Goal: Task Accomplishment & Management: Use online tool/utility

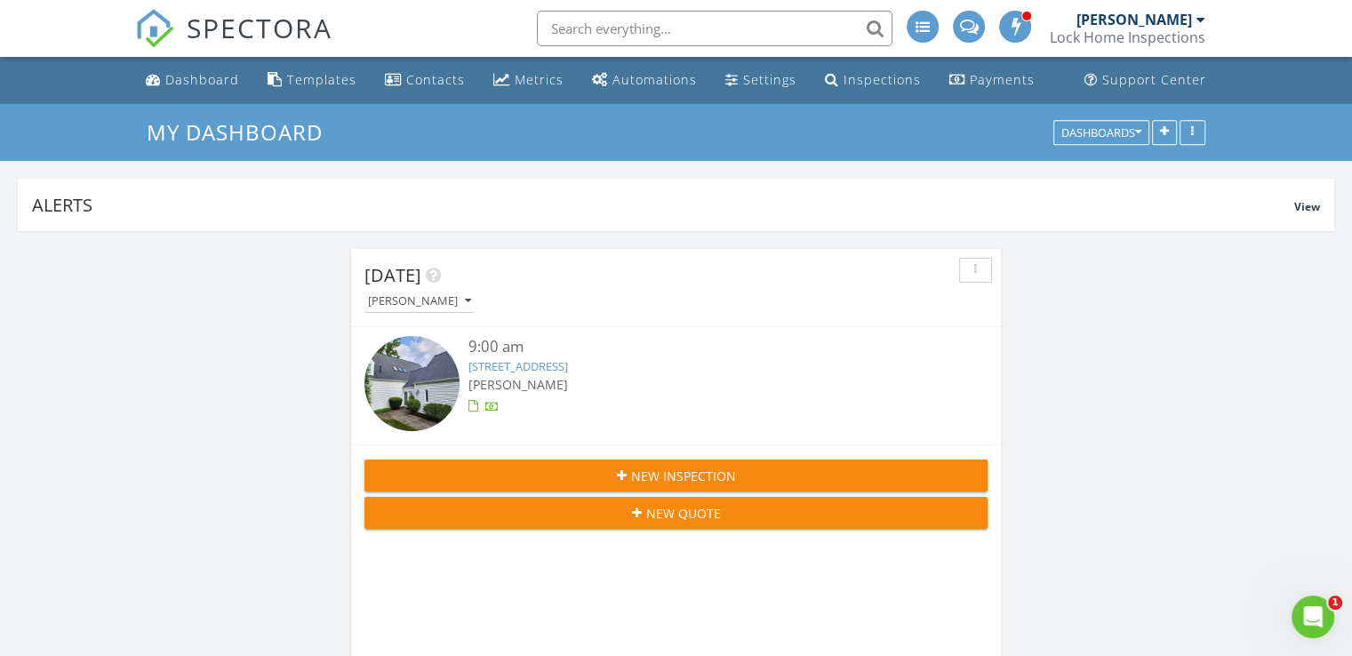
click at [557, 371] on link "986 Goldenrod Trail, Aurora, OH 44202" at bounding box center [519, 366] width 100 height 16
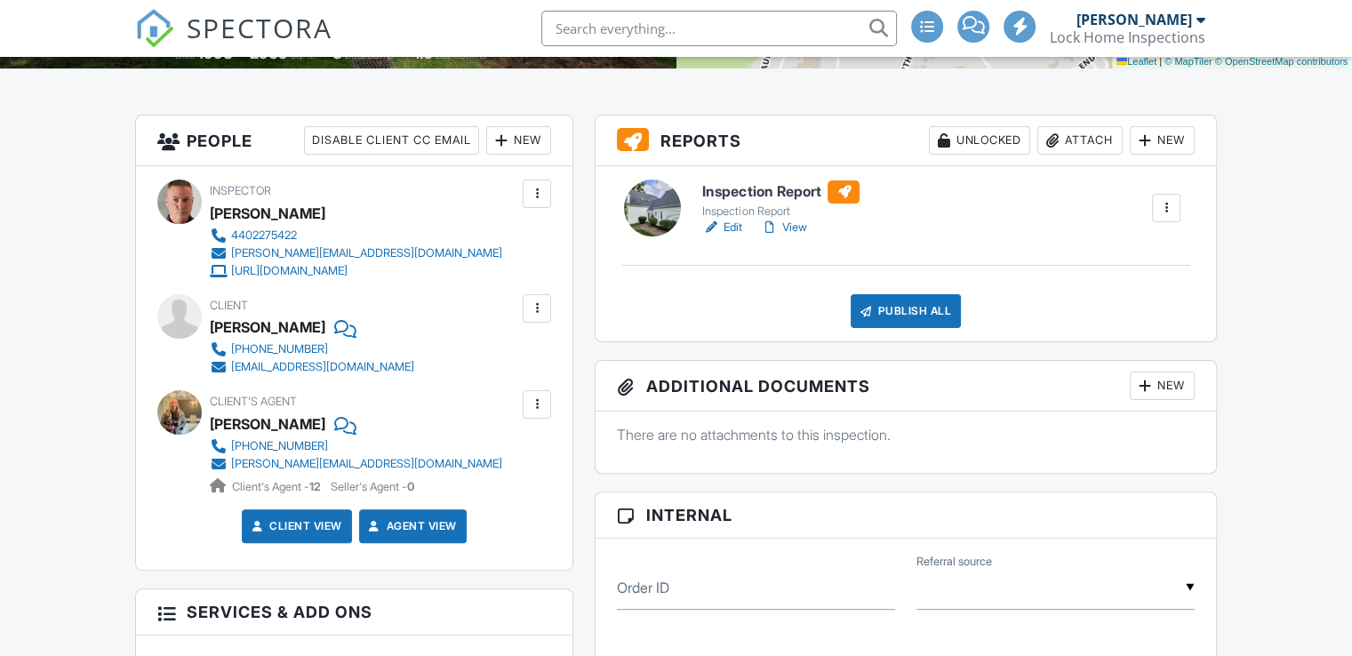
scroll to position [409, 0]
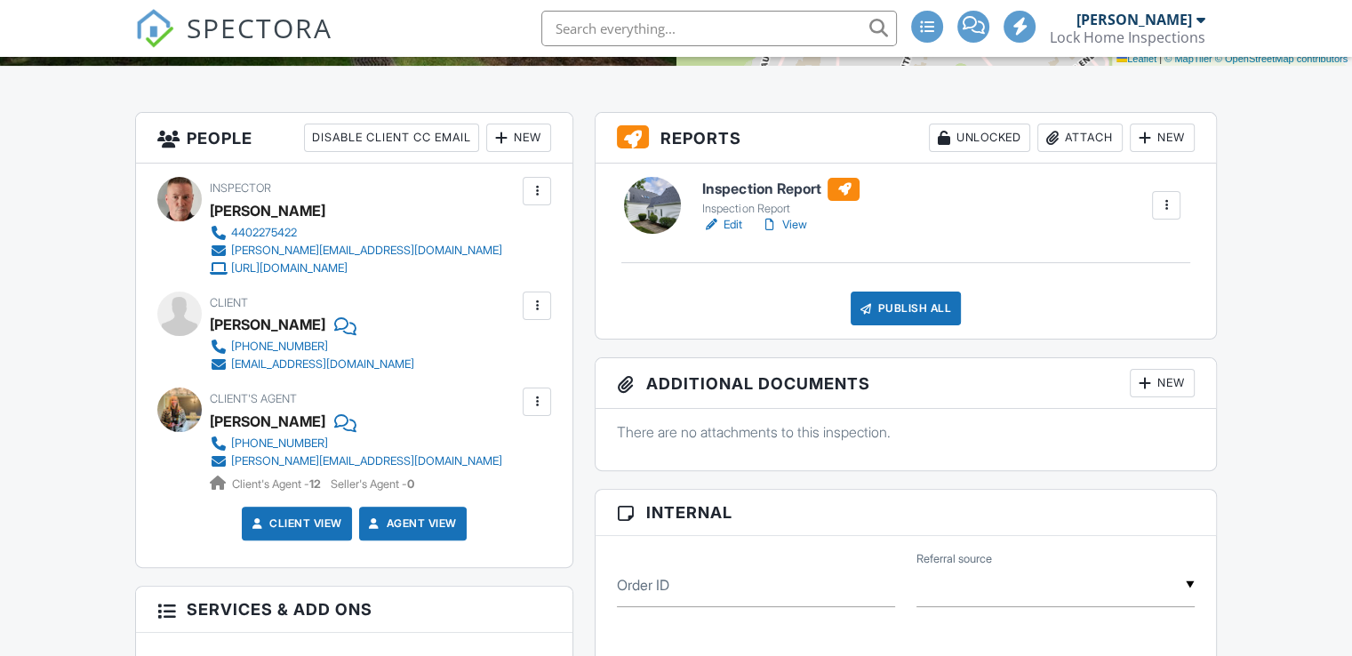
click at [729, 222] on link "Edit" at bounding box center [722, 225] width 40 height 18
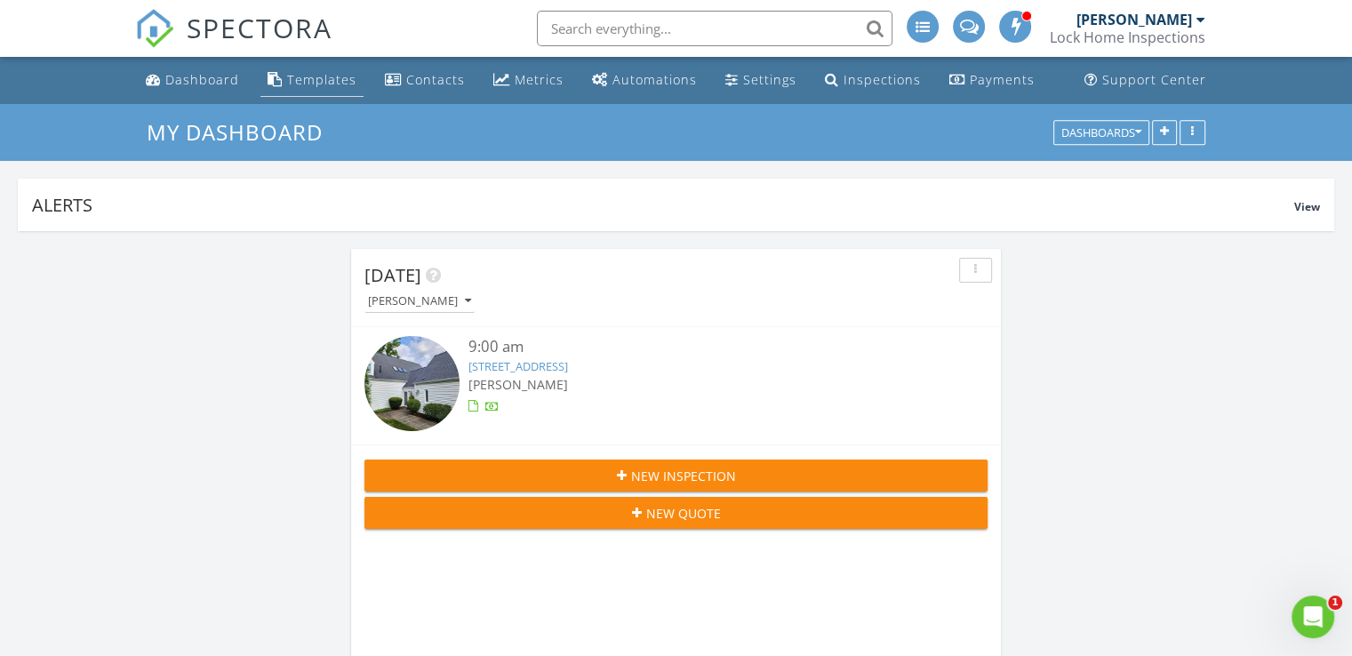
click at [309, 83] on div "Templates" at bounding box center [321, 79] width 69 height 17
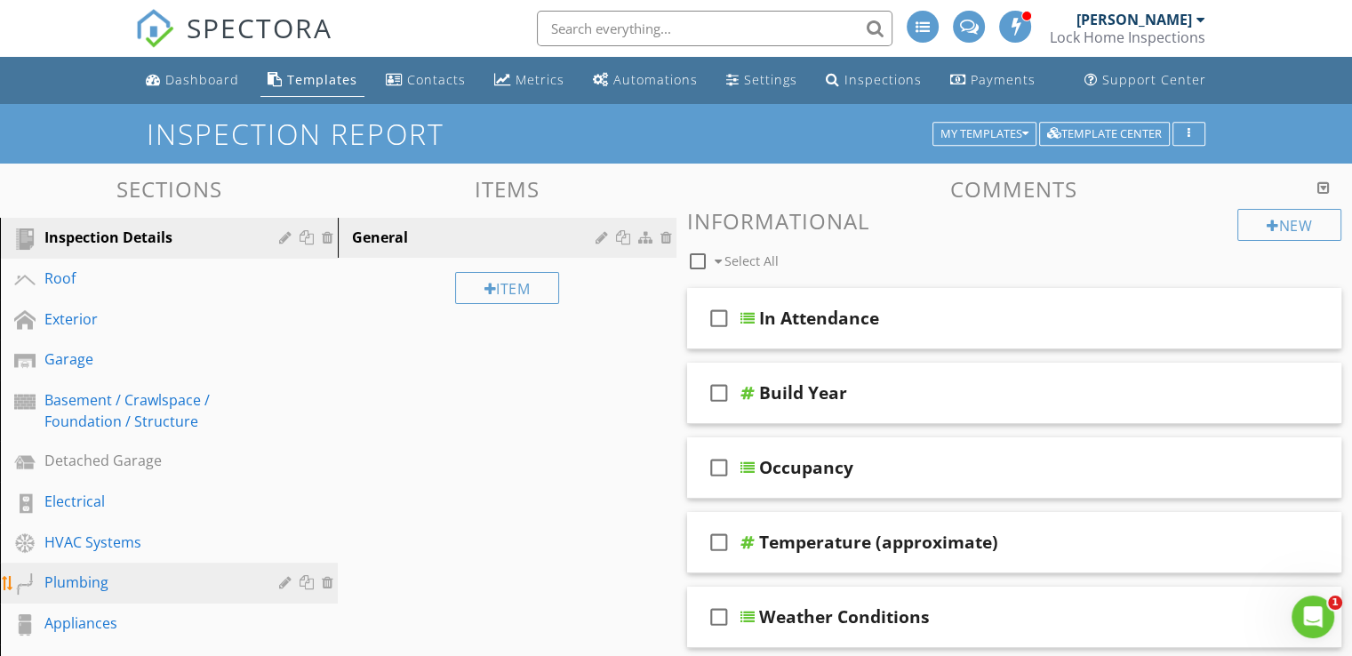
click at [152, 577] on div "Plumbing" at bounding box center [148, 582] width 209 height 21
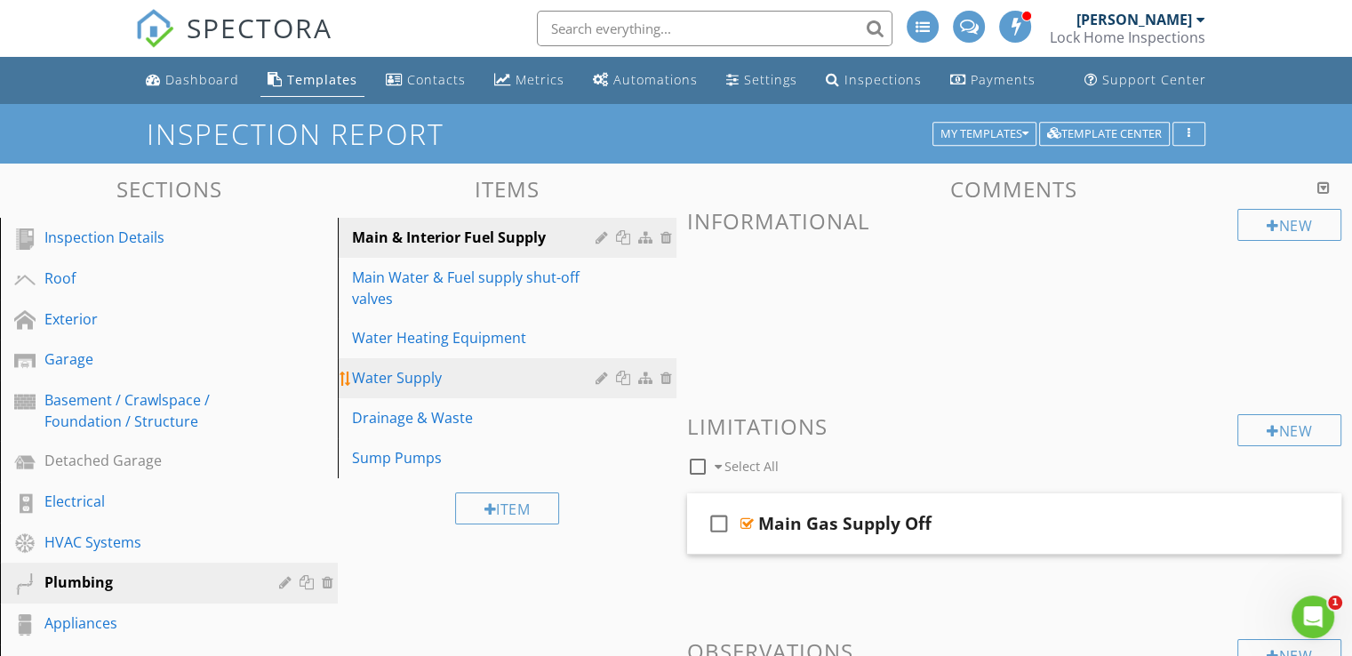
click at [489, 373] on div "Water Supply" at bounding box center [476, 377] width 248 height 21
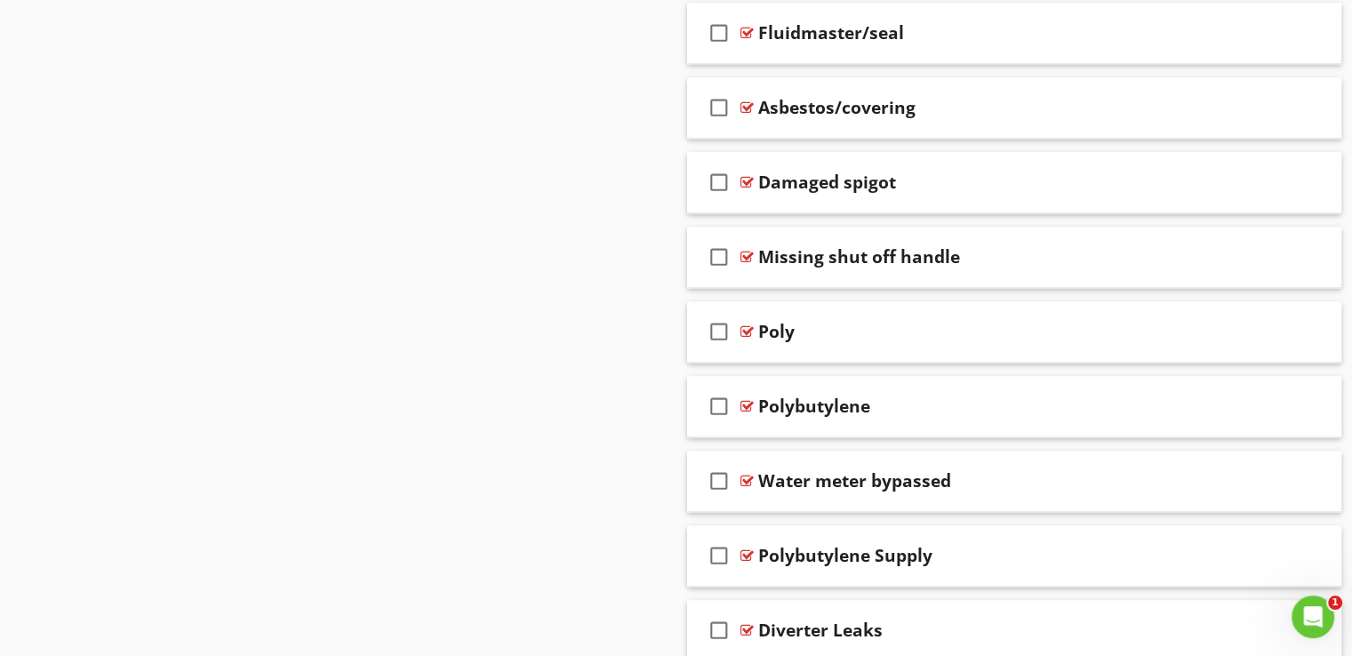
scroll to position [2336, 0]
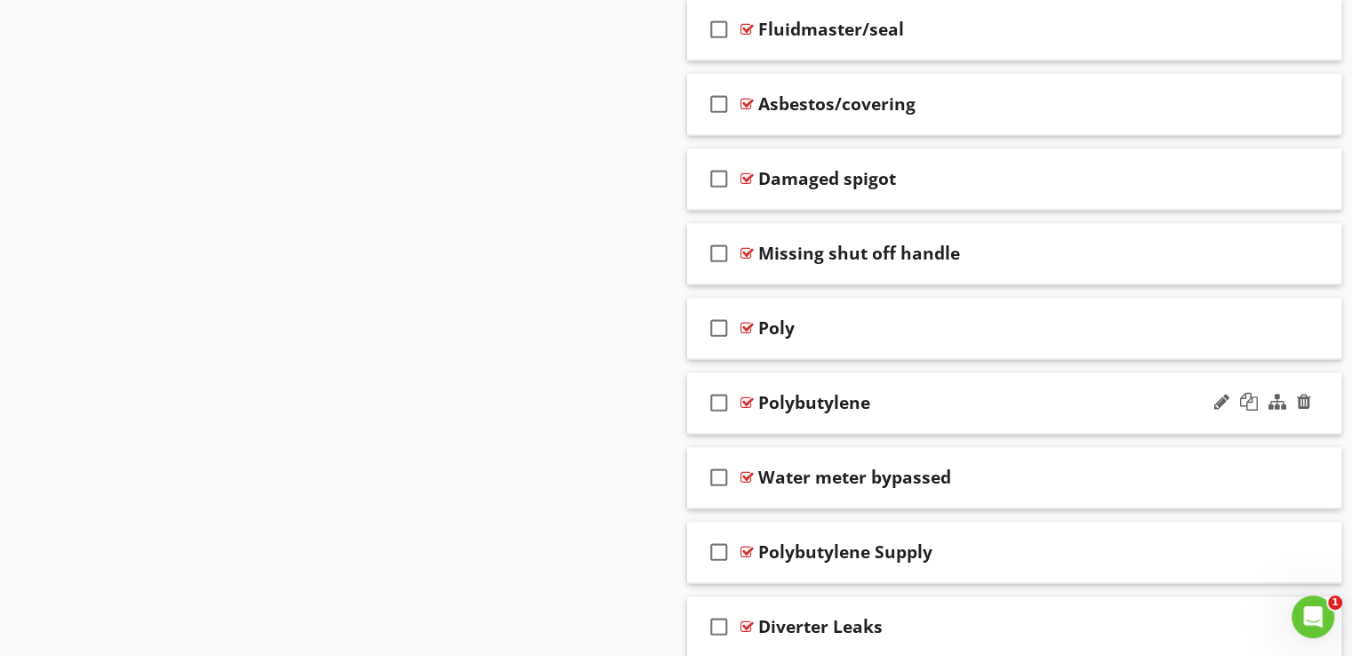
click at [945, 383] on div "check_box_outline_blank Polybutylene" at bounding box center [1014, 403] width 655 height 61
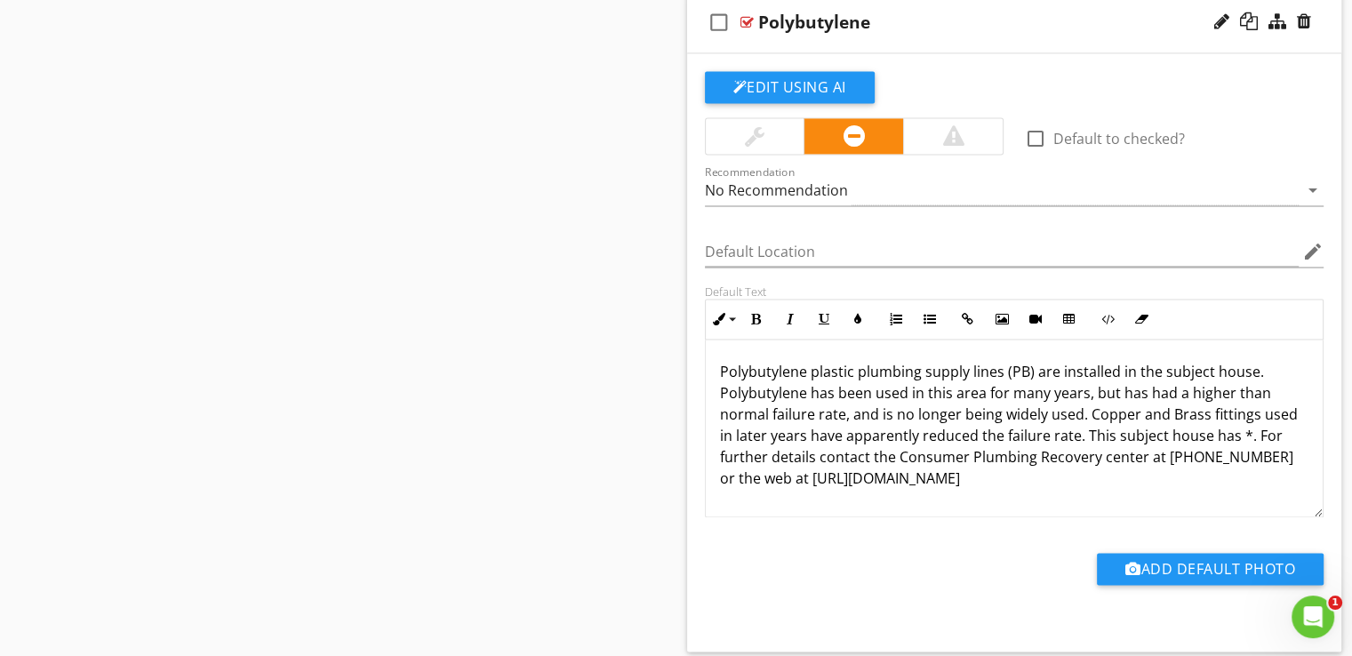
scroll to position [2725, 0]
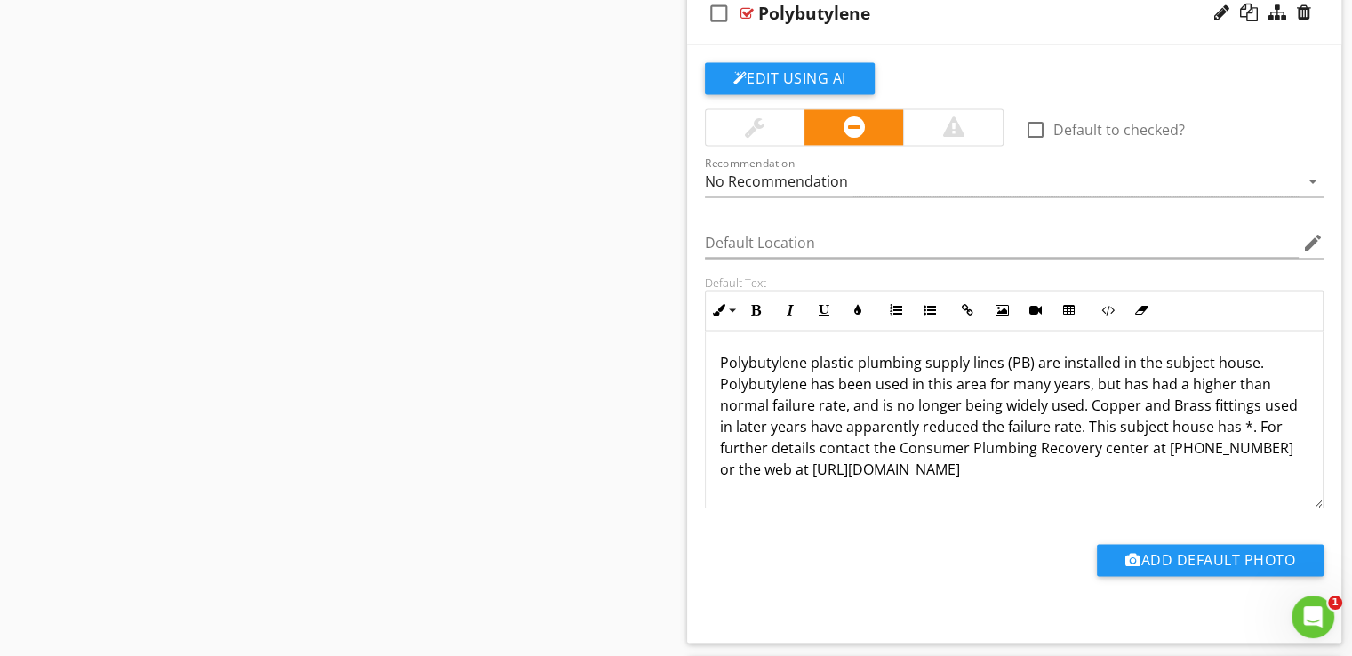
click at [953, 461] on p "Polybutylene plastic plumbing supply lines (PB) are installed in the subject ho…" at bounding box center [1015, 416] width 590 height 128
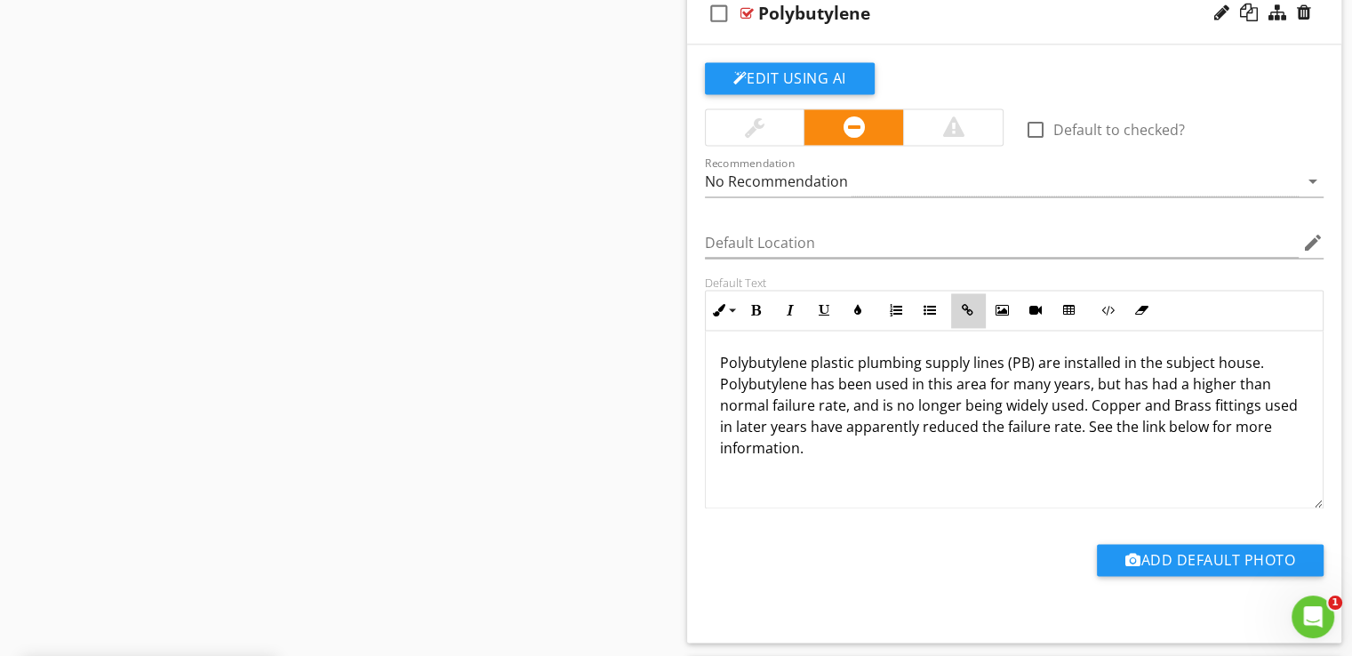
click at [964, 304] on icon "button" at bounding box center [968, 310] width 12 height 12
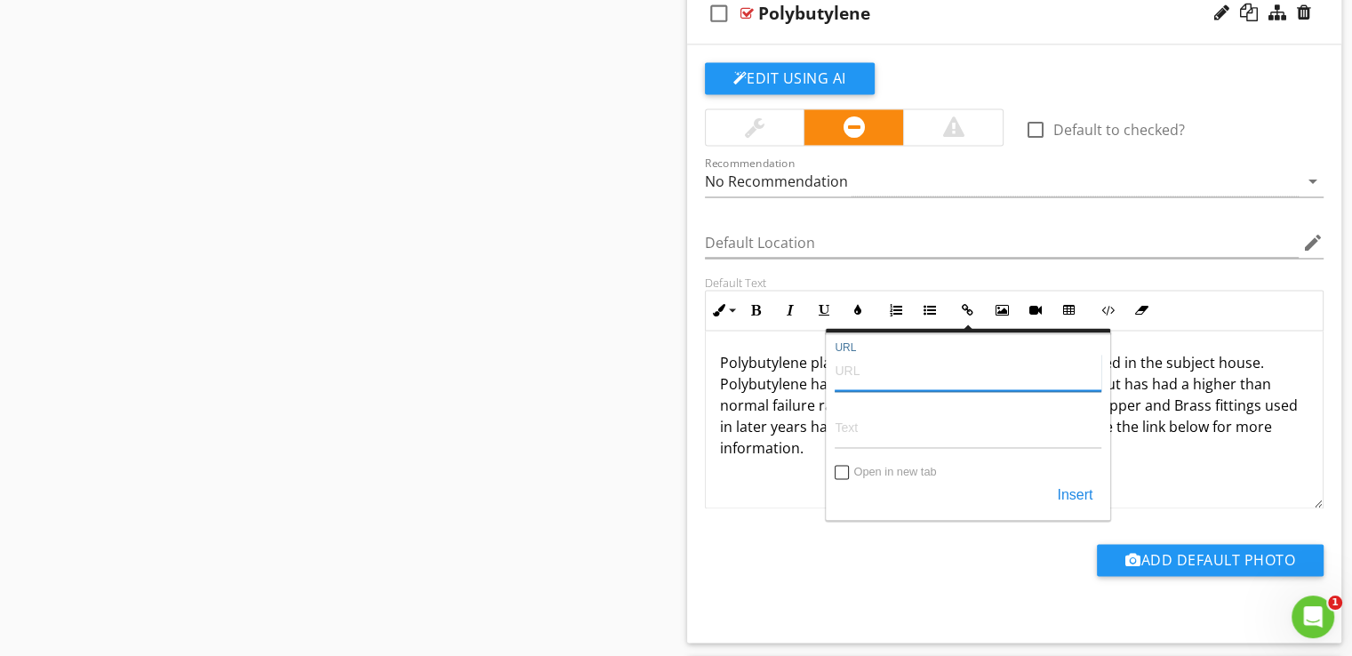
click at [910, 360] on input "URL" at bounding box center [968, 370] width 267 height 43
type input "https://www.nachi.org/pb.htm"
click at [1071, 486] on button "Insert" at bounding box center [1074, 496] width 53 height 32
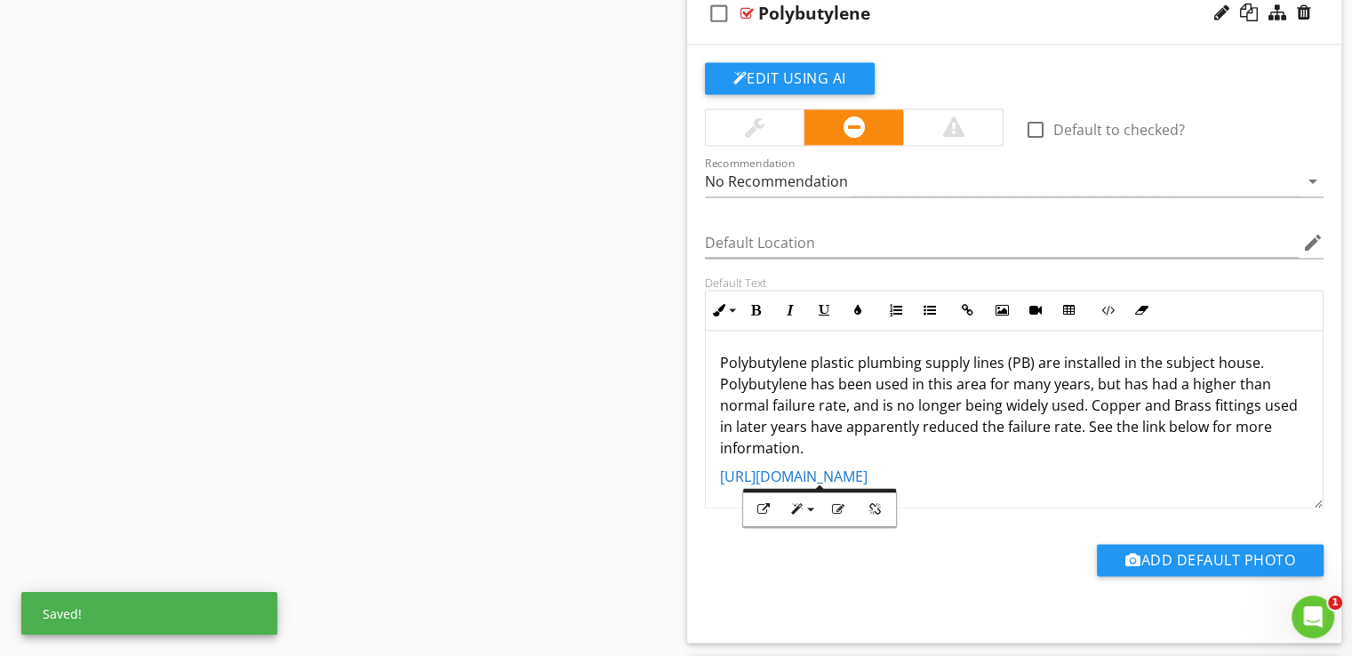
click at [1027, 477] on p "​ https://www.nachi.org/pb.htm ​​​" at bounding box center [1015, 476] width 590 height 21
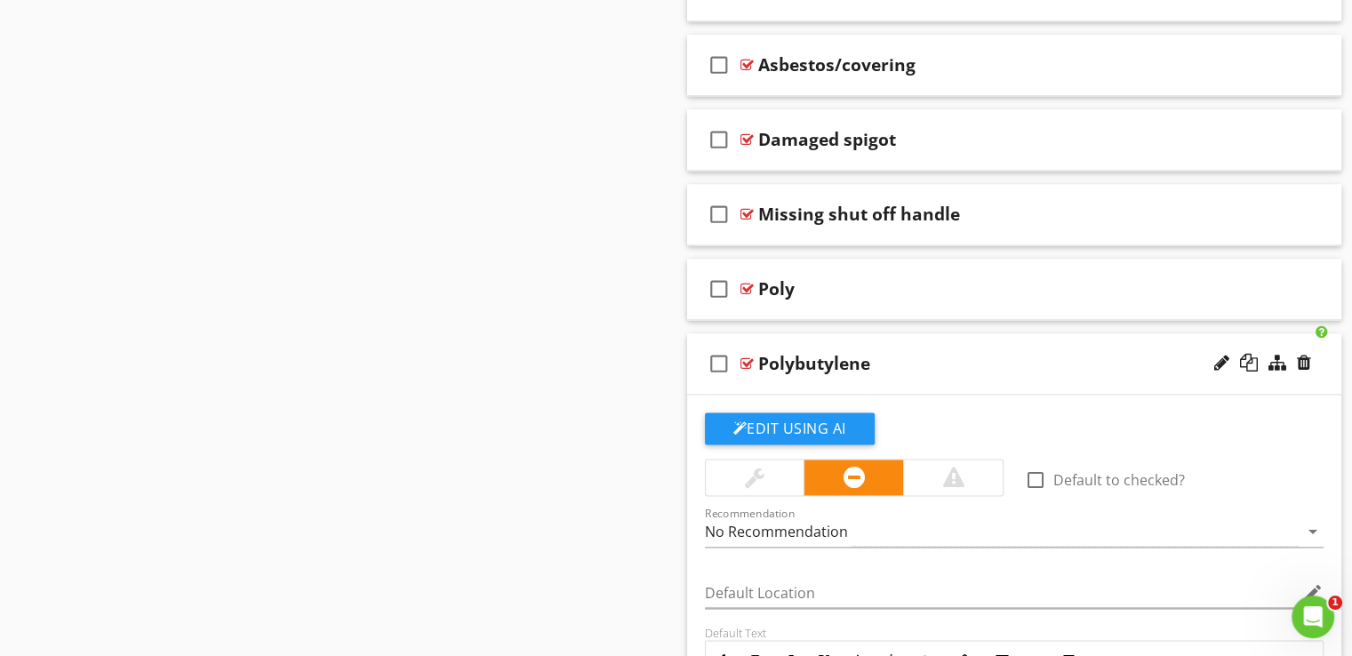
scroll to position [2362, 0]
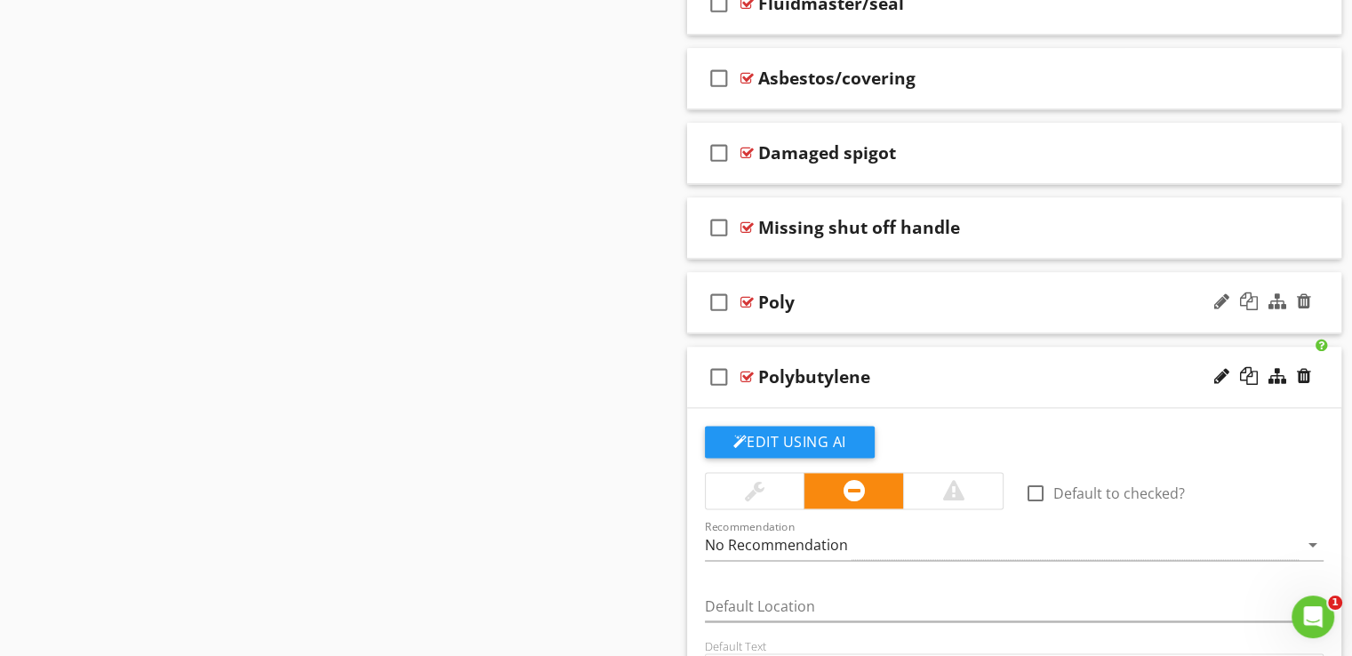
click at [875, 282] on div "check_box_outline_blank Poly" at bounding box center [1014, 302] width 655 height 61
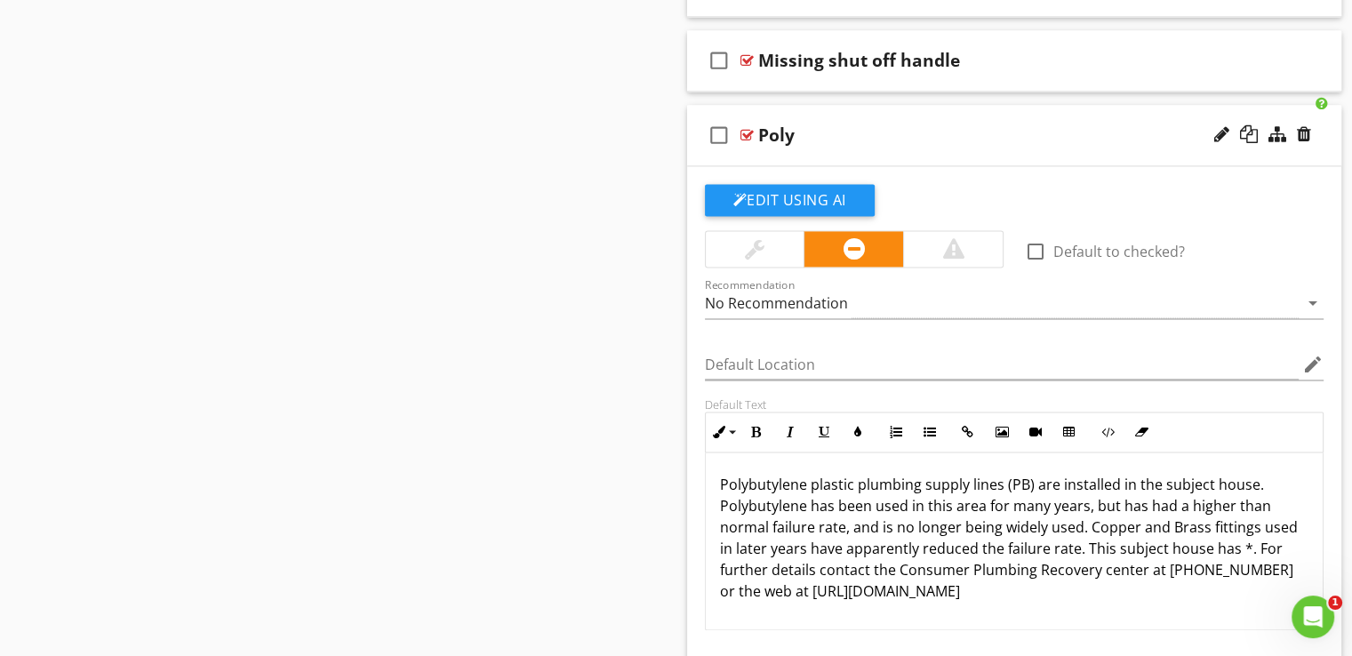
scroll to position [2523, 0]
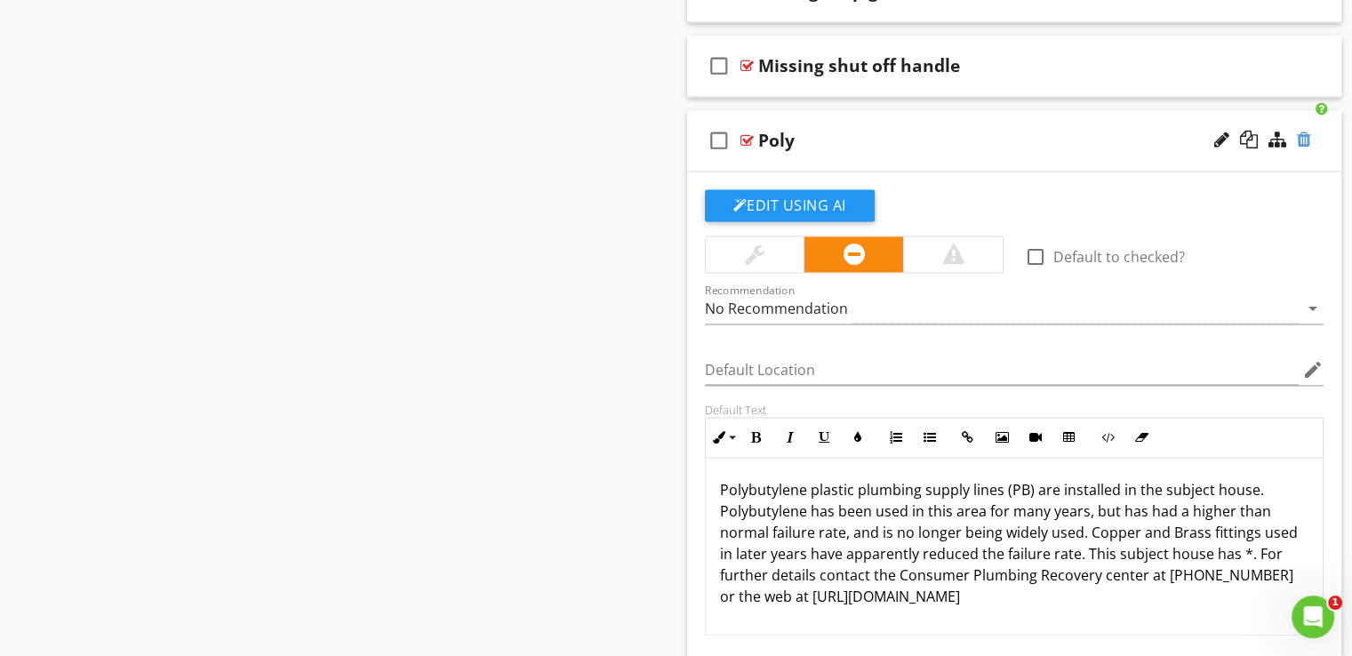
click at [1303, 134] on div at bounding box center [1304, 140] width 14 height 18
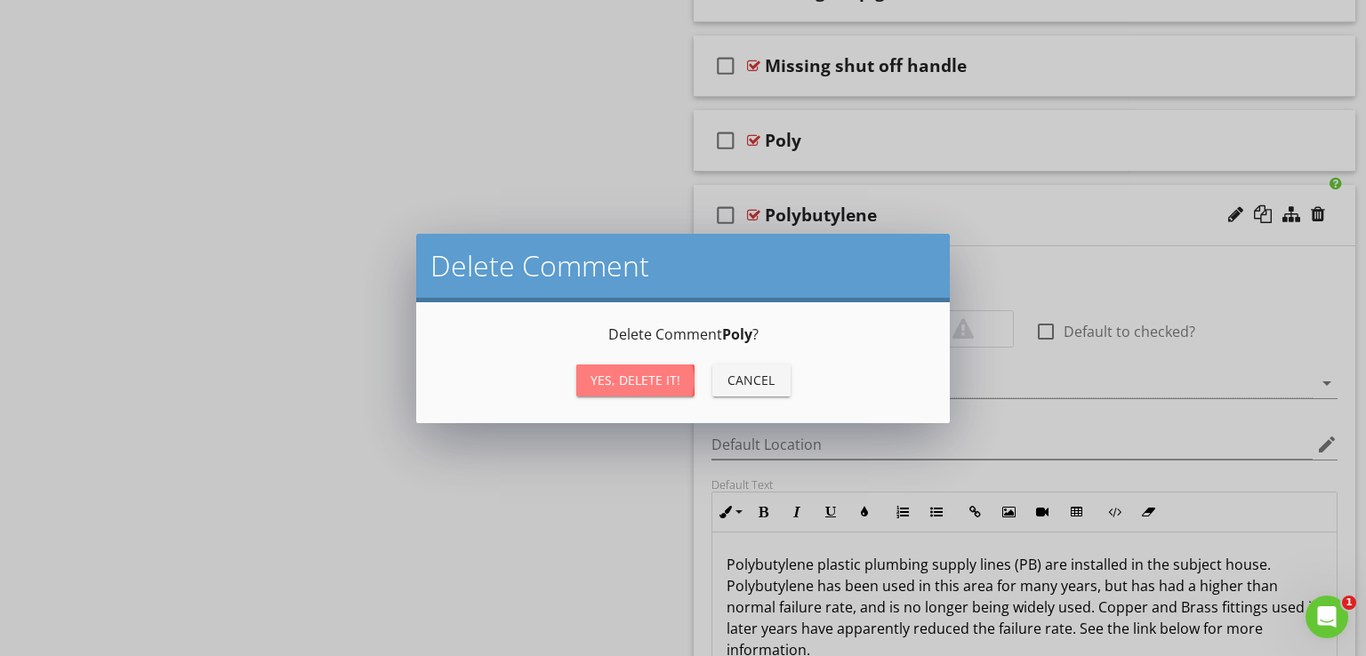
click at [626, 377] on div "Yes, Delete it!" at bounding box center [635, 380] width 90 height 19
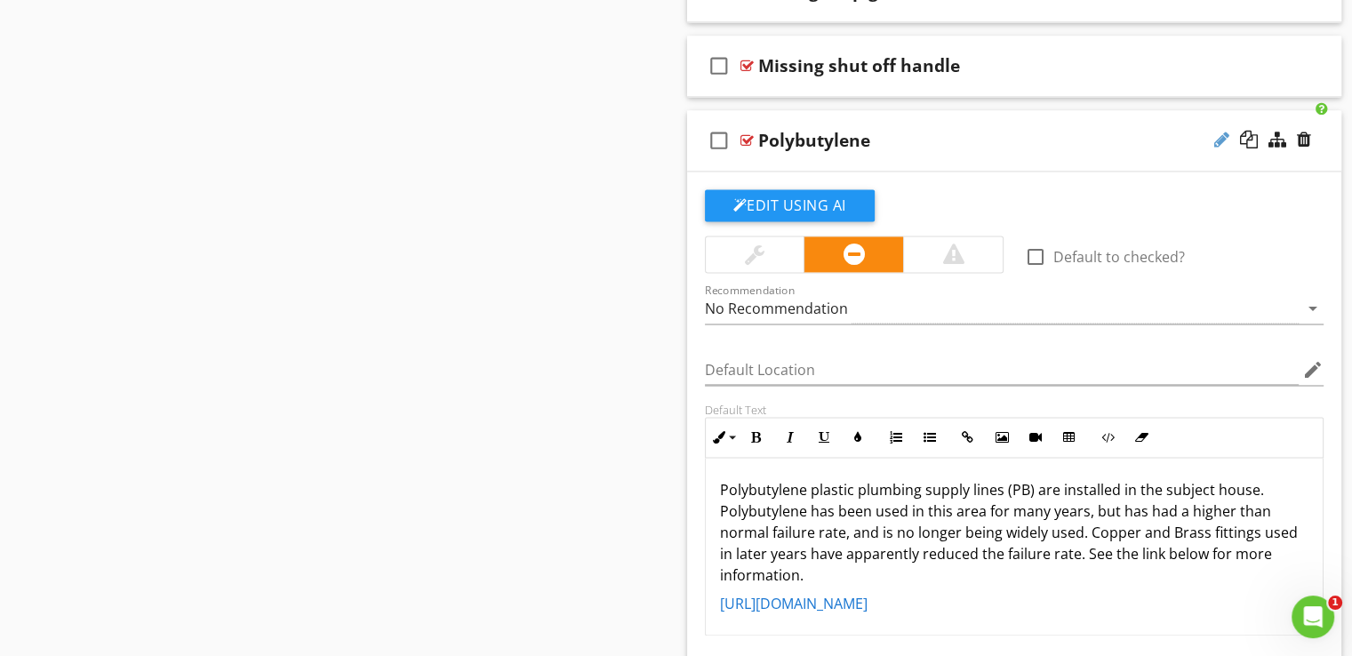
click at [1218, 135] on div at bounding box center [1222, 140] width 15 height 18
type input "Polybutylene Water Supply"
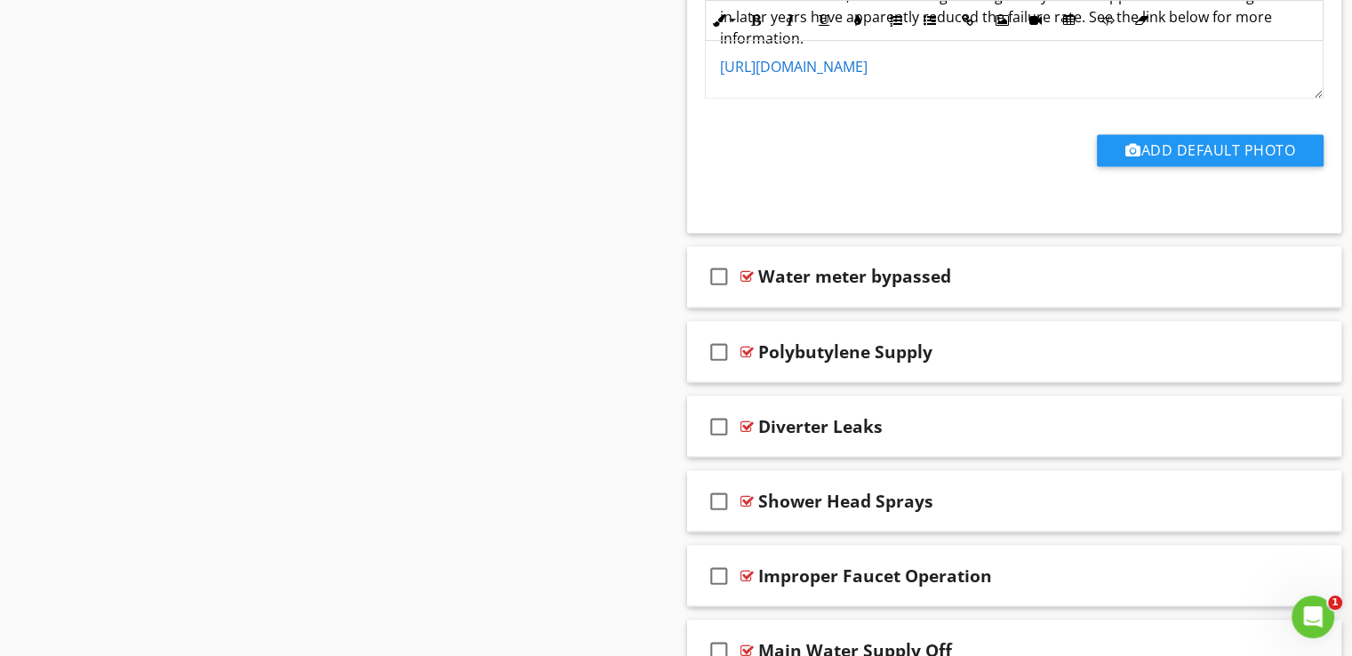
scroll to position [3083, 0]
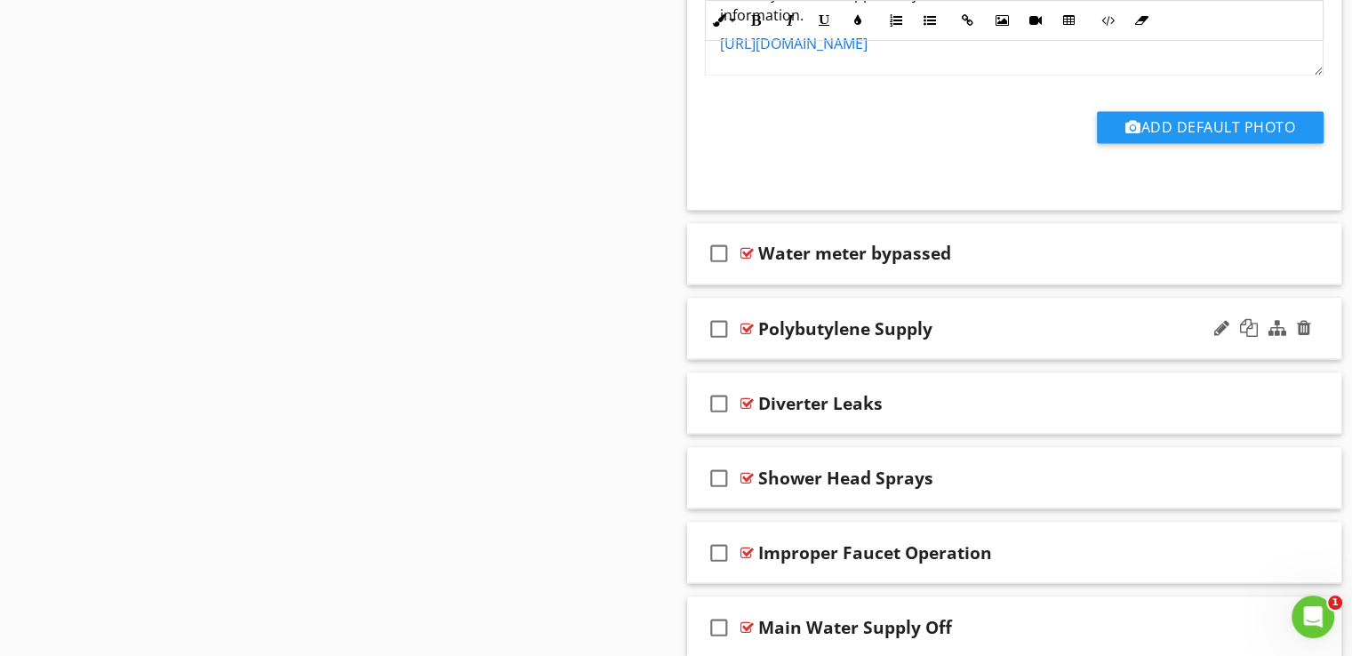
click at [925, 298] on div "check_box_outline_blank Polybutylene Supply" at bounding box center [1014, 328] width 655 height 61
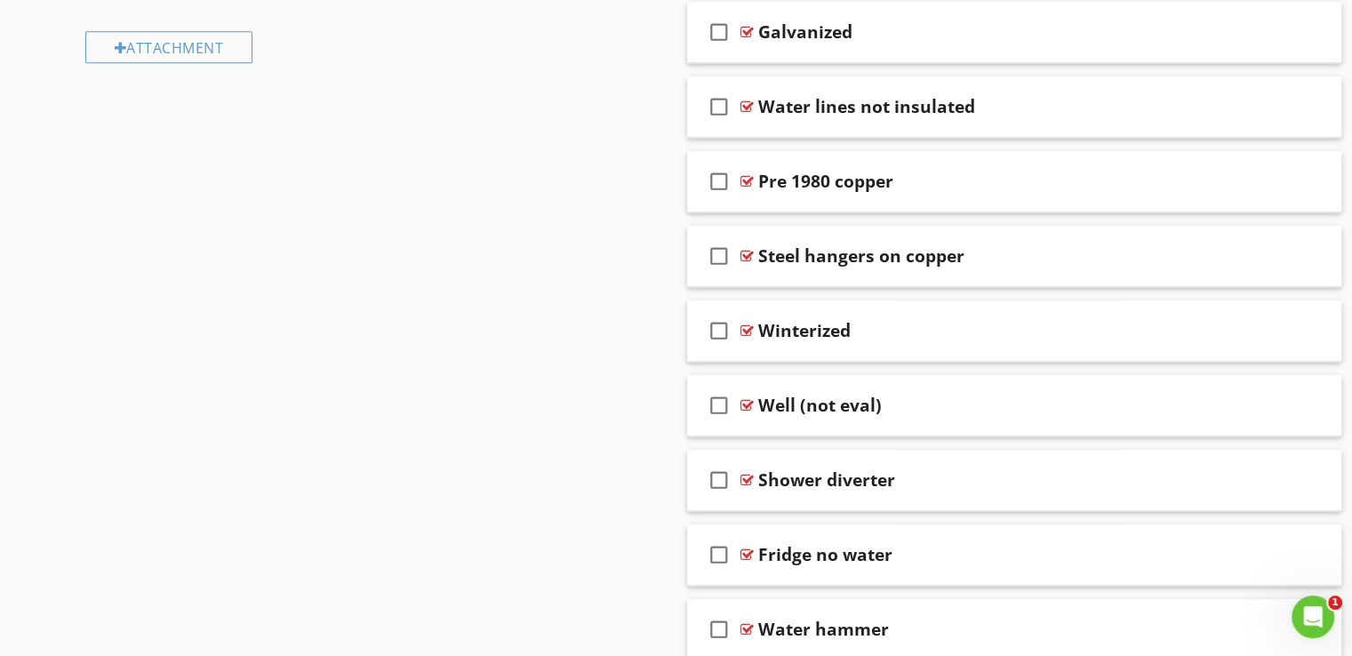
scroll to position [0, 0]
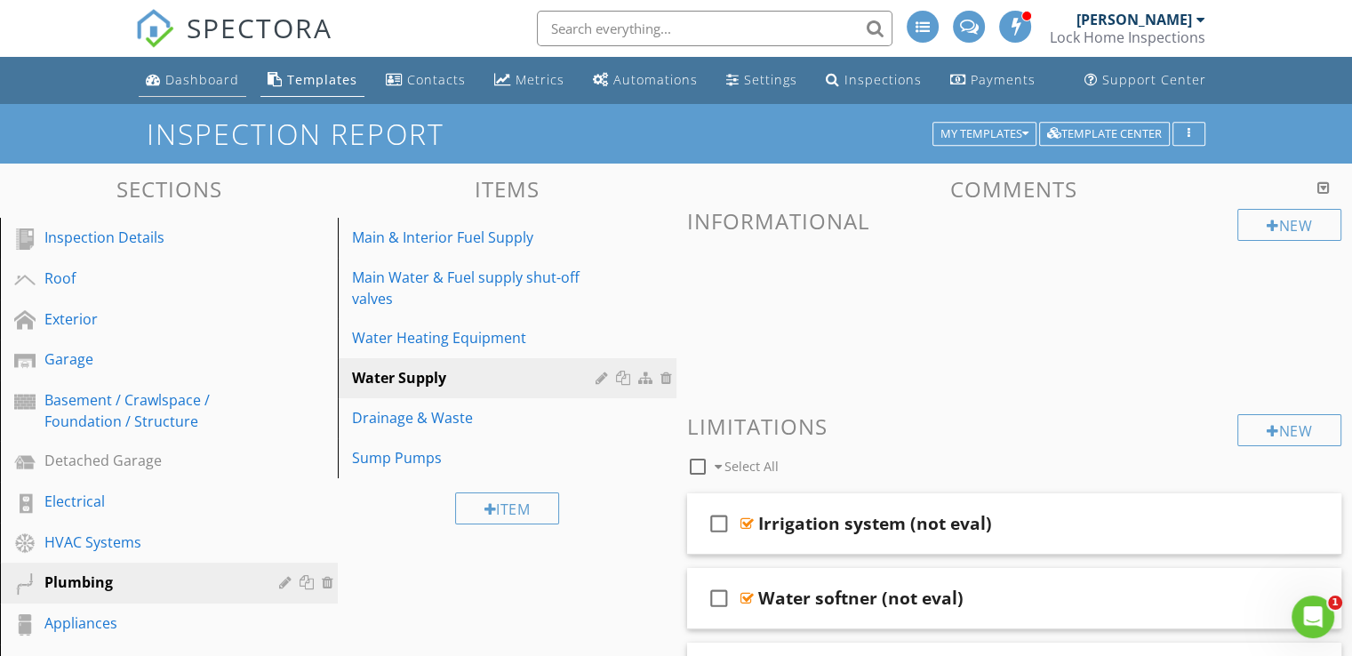
click at [180, 76] on div "Dashboard" at bounding box center [202, 79] width 74 height 17
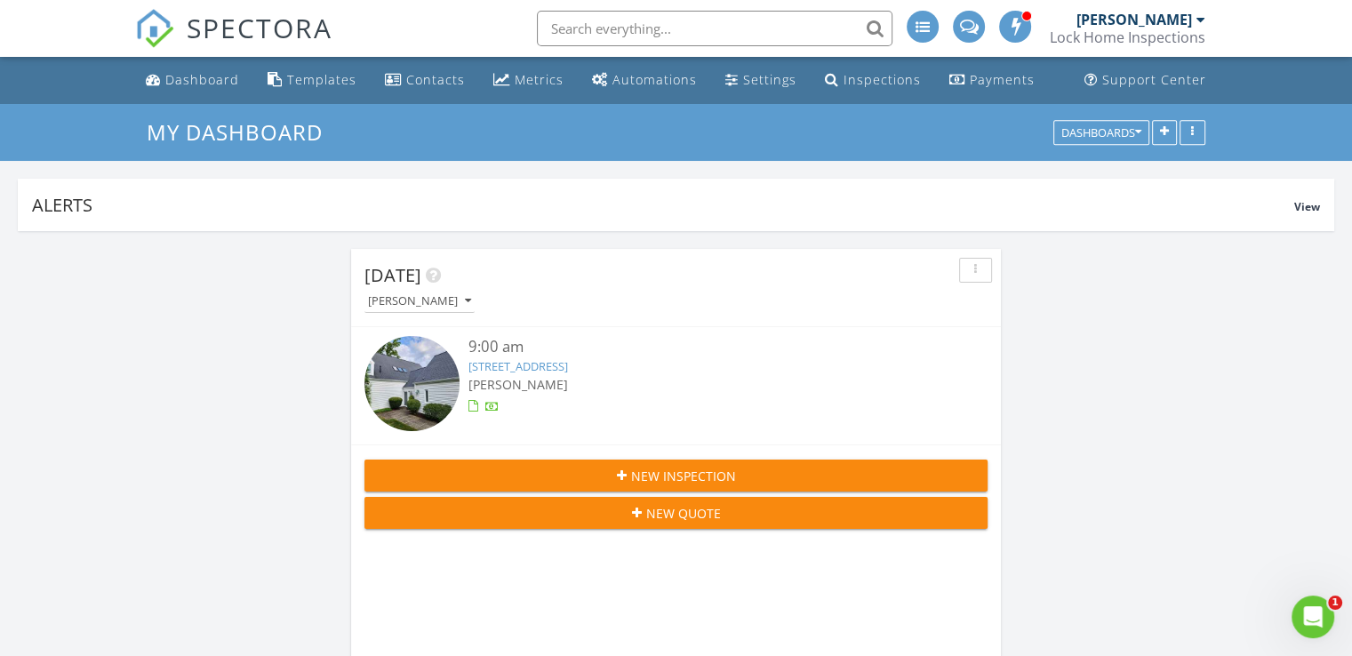
click at [544, 371] on link "[STREET_ADDRESS]" at bounding box center [519, 366] width 100 height 16
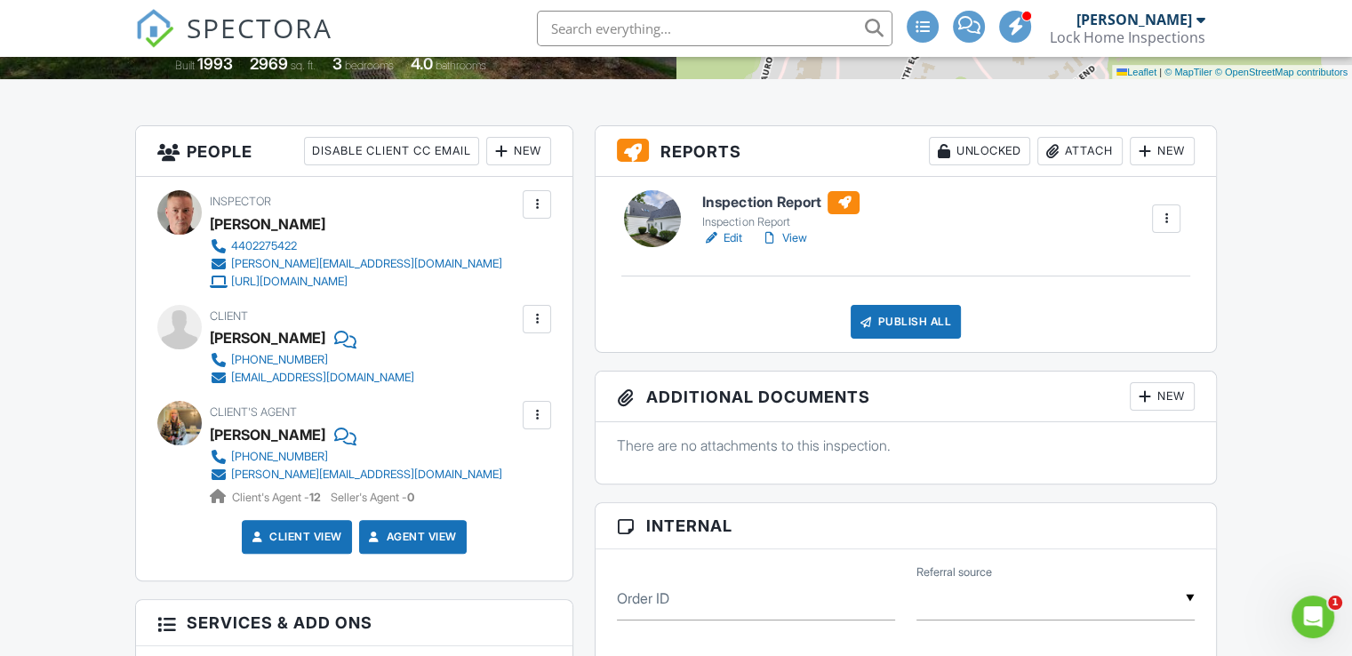
click at [792, 236] on link "View" at bounding box center [783, 238] width 46 height 18
